Goal: Transaction & Acquisition: Obtain resource

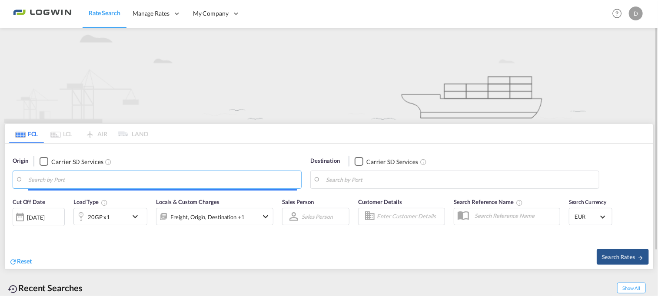
click at [155, 184] on input "Search by Port" at bounding box center [162, 179] width 268 height 13
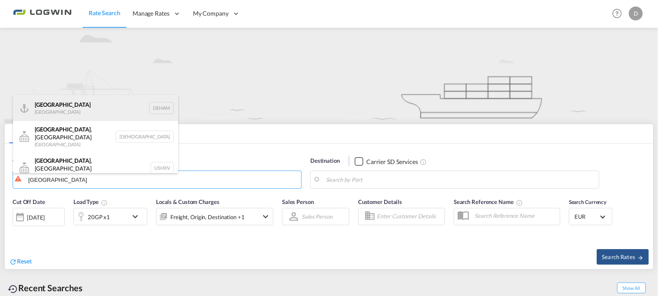
click at [92, 106] on div "[GEOGRAPHIC_DATA] [GEOGRAPHIC_DATA] DEHAM" at bounding box center [95, 108] width 165 height 26
type input "[GEOGRAPHIC_DATA], [GEOGRAPHIC_DATA]"
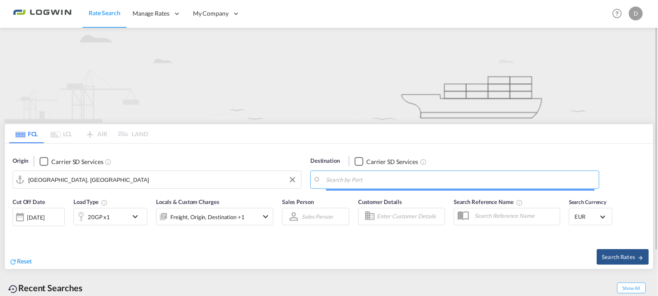
click at [422, 177] on input "Search by Port" at bounding box center [460, 179] width 268 height 13
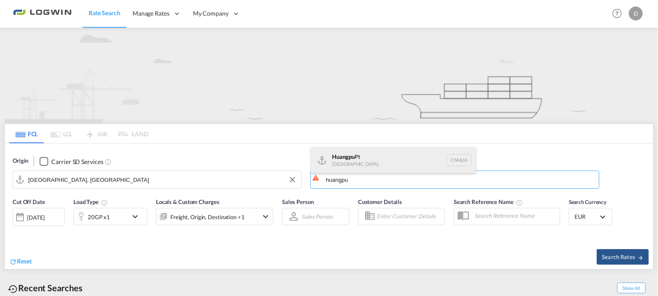
click at [386, 161] on div "Huangpu Pt China [GEOGRAPHIC_DATA]" at bounding box center [393, 160] width 165 height 26
type input "Huangpu Pt, CNHUA"
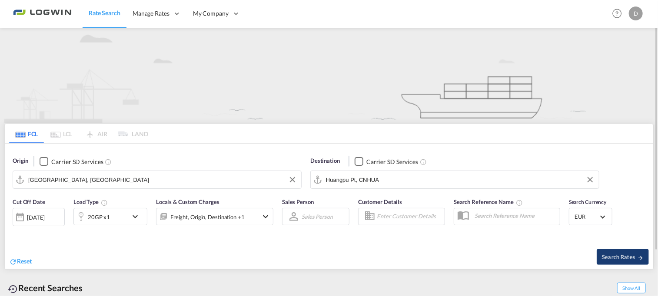
click at [628, 256] on span "Search Rates" at bounding box center [623, 257] width 42 height 7
type input "DEHAM to [GEOGRAPHIC_DATA] / [DATE]"
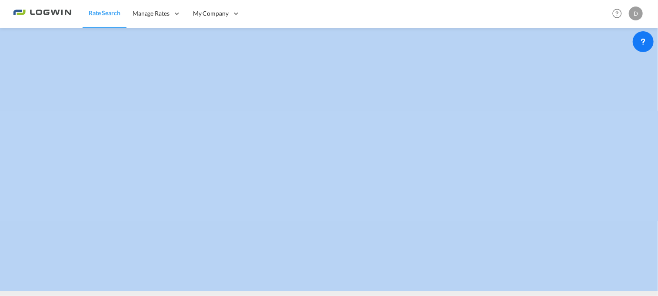
drag, startPoint x: 657, startPoint y: 8, endPoint x: 662, endPoint y: 47, distance: 39.8
click at [657, 47] on html "Rate Search Manage Rates Contract Rates Maintain Rates Single Update Bulk Updat…" at bounding box center [329, 148] width 658 height 296
